Goal: Information Seeking & Learning: Learn about a topic

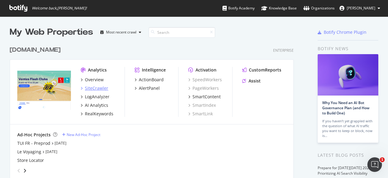
click at [95, 86] on div "SiteCrawler" at bounding box center [96, 88] width 23 height 6
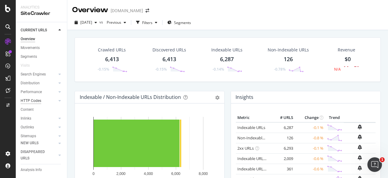
click at [29, 97] on div "HTTP Codes" at bounding box center [31, 100] width 21 height 6
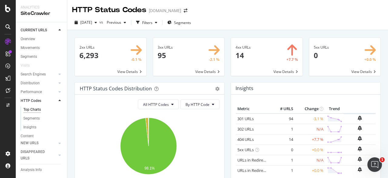
click at [284, 72] on span at bounding box center [267, 57] width 72 height 38
click at [203, 70] on span at bounding box center [189, 57] width 72 height 38
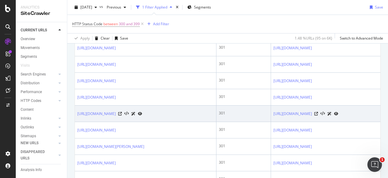
scroll to position [0, 9]
click at [142, 115] on icon at bounding box center [140, 114] width 4 height 4
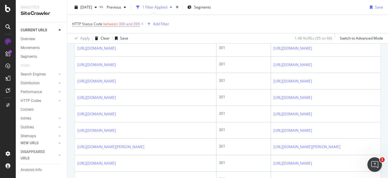
scroll to position [744, 0]
click at [186, 73] on td "https://www.tui.fr/circuit-new-york-new-york-hotel-riu-plaza_USACTN30-RIU/" at bounding box center [146, 65] width 142 height 16
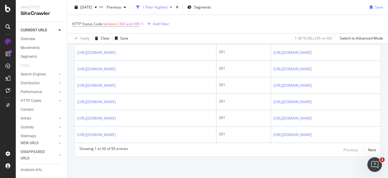
scroll to position [1063, 0]
click at [368, 149] on div "Next" at bounding box center [372, 149] width 8 height 5
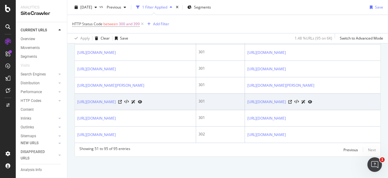
scroll to position [1052, 0]
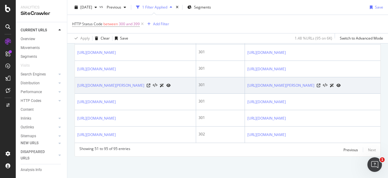
click at [171, 87] on icon at bounding box center [169, 85] width 4 height 4
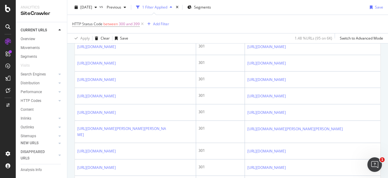
scroll to position [509, 0]
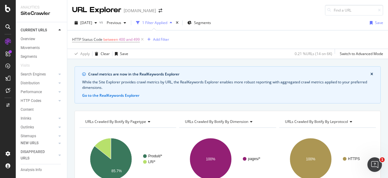
click at [228, 84] on div "While the Site Explorer provides crawl metrics by URL, the RealKeywords Explore…" at bounding box center [227, 84] width 291 height 11
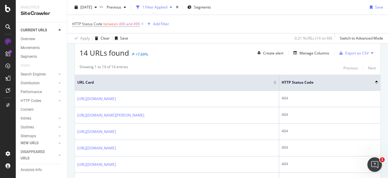
scroll to position [157, 0]
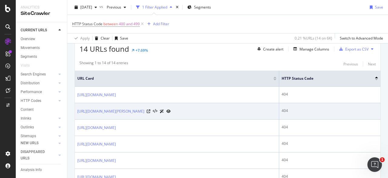
click at [171, 109] on icon at bounding box center [169, 111] width 4 height 4
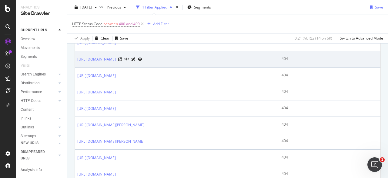
scroll to position [296, 0]
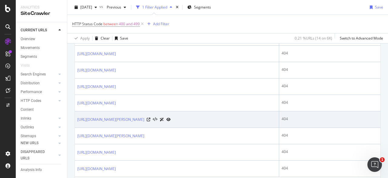
click at [171, 121] on icon at bounding box center [169, 119] width 4 height 4
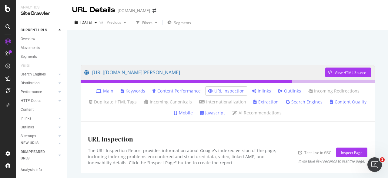
click at [239, 64] on div "[URL][DOMAIN_NAME][PERSON_NAME] View HTML Source Main Keywords Content Performa…" at bounding box center [228, 119] width 307 height 120
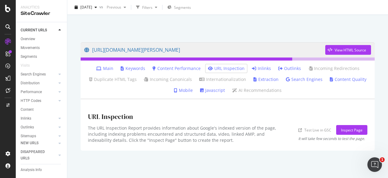
click at [235, 67] on link "URL Inspection" at bounding box center [226, 68] width 37 height 6
click at [246, 66] on ul "Main Keywords Content Performance URL Inspection Inlinks Outlinks Incoming Redi…" at bounding box center [228, 79] width 294 height 39
click at [250, 67] on li "Inlinks" at bounding box center [262, 68] width 24 height 8
click at [252, 67] on icon at bounding box center [254, 68] width 4 height 4
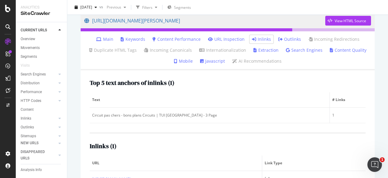
scroll to position [76, 0]
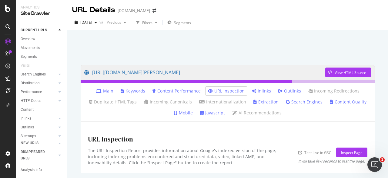
click at [263, 90] on link "Inlinks" at bounding box center [261, 91] width 19 height 6
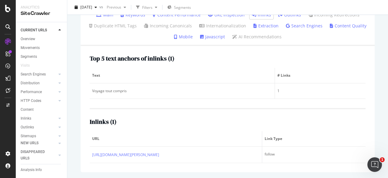
scroll to position [76, 0]
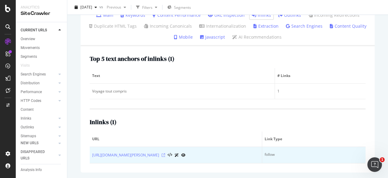
click at [165, 154] on icon at bounding box center [164, 155] width 4 height 4
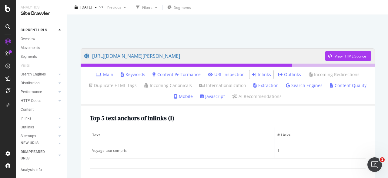
scroll to position [14, 0]
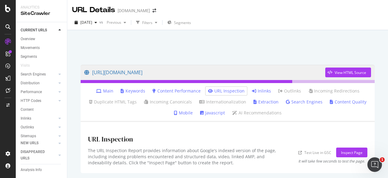
click at [158, 49] on div at bounding box center [228, 46] width 307 height 26
click at [263, 90] on link "Inlinks" at bounding box center [261, 91] width 19 height 6
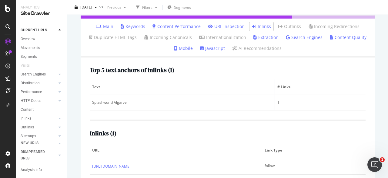
scroll to position [76, 0]
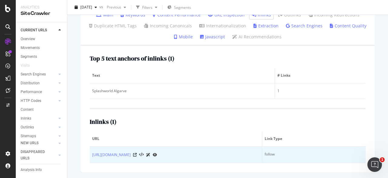
click at [157, 153] on icon at bounding box center [155, 155] width 4 height 4
click at [137, 154] on icon at bounding box center [135, 155] width 4 height 4
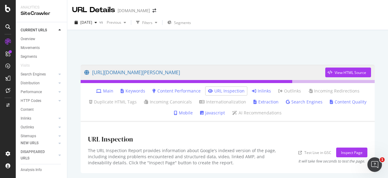
click at [252, 91] on icon at bounding box center [254, 91] width 4 height 4
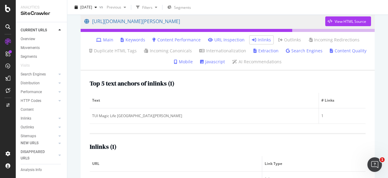
scroll to position [76, 0]
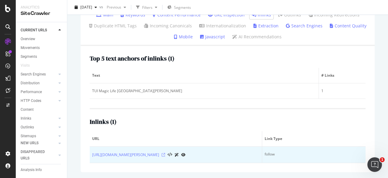
click at [165, 153] on icon at bounding box center [164, 155] width 4 height 4
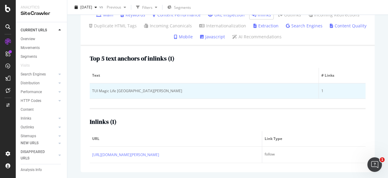
click at [150, 90] on div "TUI Magic Life Playa del Carmen" at bounding box center [204, 90] width 224 height 5
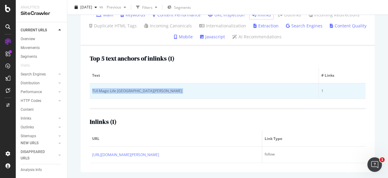
click at [150, 90] on div "TUI Magic Life Playa del Carmen" at bounding box center [204, 90] width 224 height 5
copy div "TUI Magic Life Playa del Carmen"
